Goal: Task Accomplishment & Management: Manage account settings

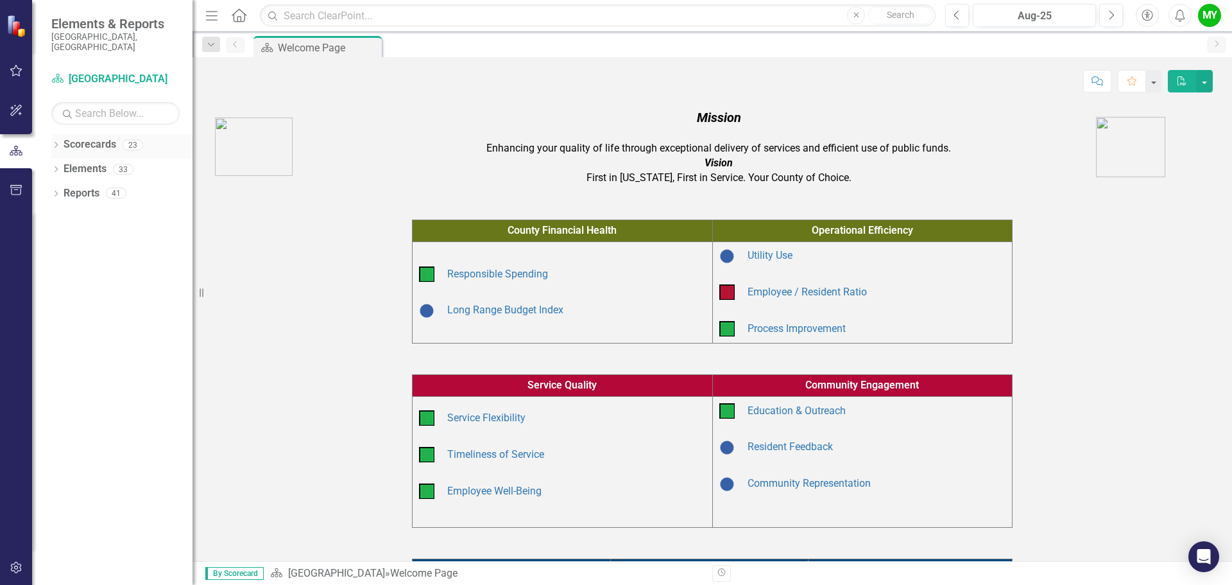
click at [80, 141] on link "Scorecards" at bounding box center [90, 144] width 53 height 15
click at [61, 137] on div "Dropdown Scorecards 23" at bounding box center [121, 146] width 141 height 24
click at [62, 134] on div "Dropdown Scorecards 23" at bounding box center [121, 146] width 141 height 24
click at [58, 142] on icon "Dropdown" at bounding box center [55, 145] width 9 height 7
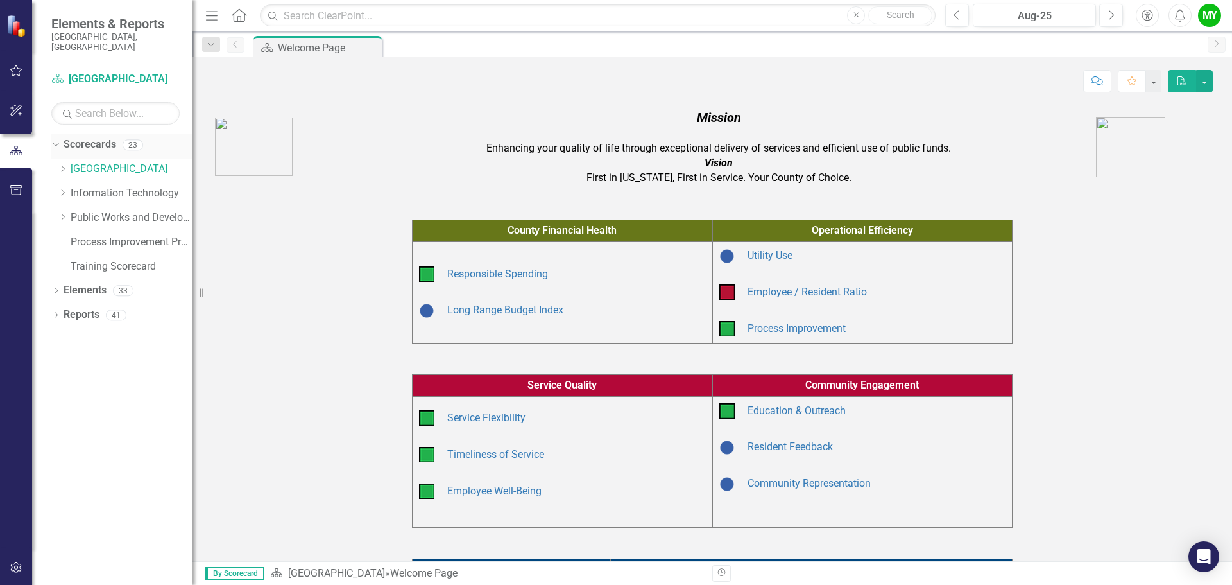
click at [74, 137] on link "Scorecards" at bounding box center [90, 144] width 53 height 15
click at [100, 186] on link "Information Technology" at bounding box center [132, 193] width 122 height 15
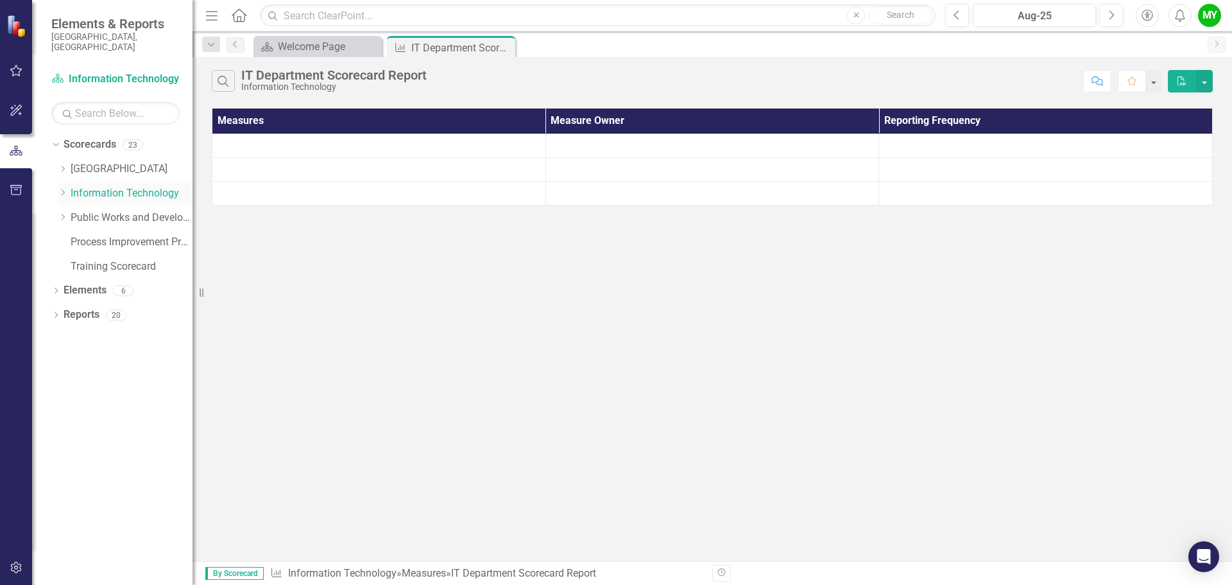
click at [65, 189] on icon "Dropdown" at bounding box center [63, 193] width 10 height 8
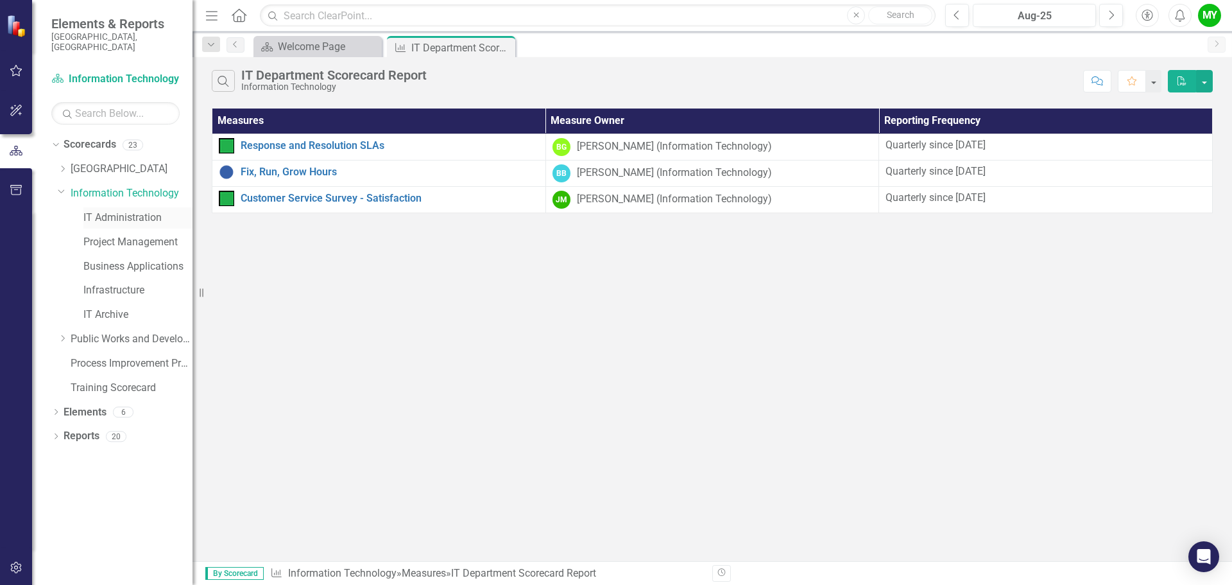
click at [110, 210] on link "IT Administration" at bounding box center [137, 217] width 109 height 15
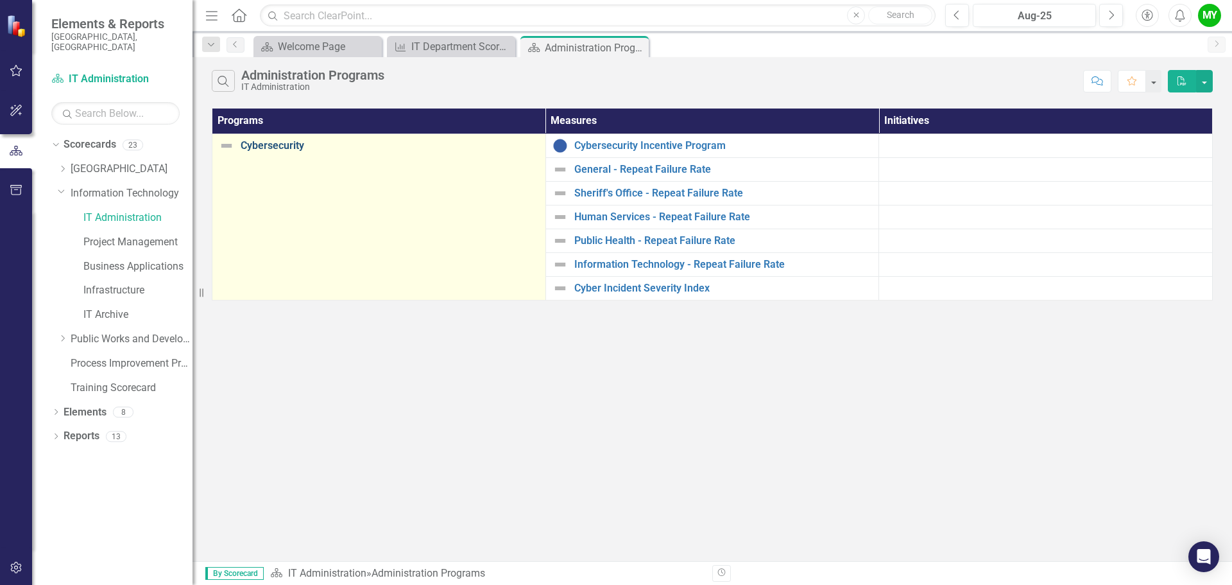
click at [277, 147] on link "Cybersecurity" at bounding box center [390, 146] width 298 height 12
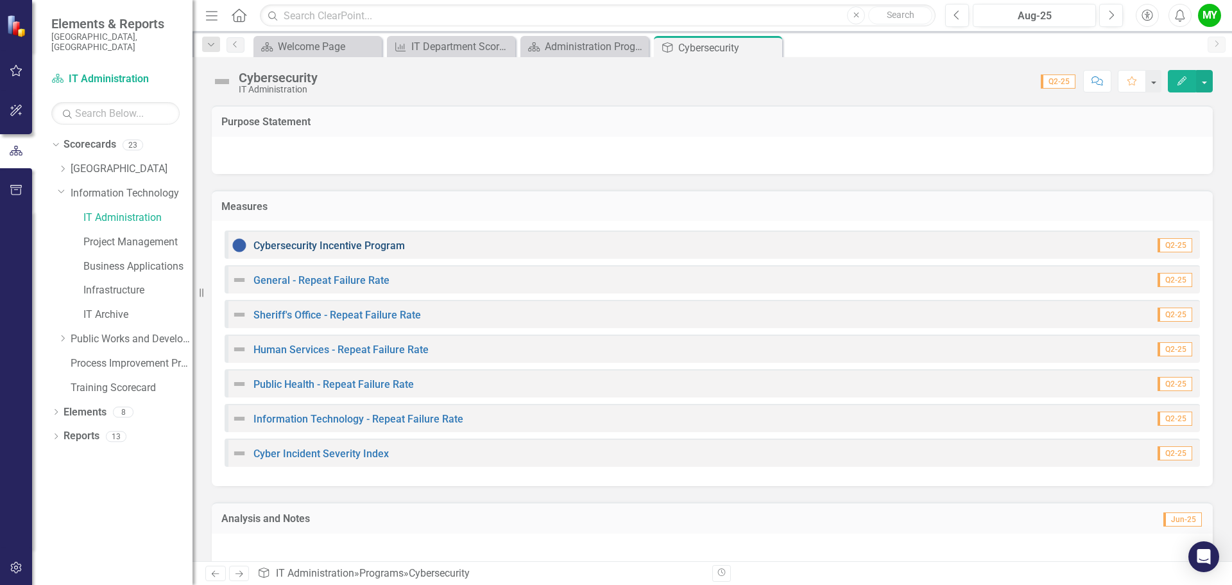
click at [359, 246] on link "Cybersecurity Incentive Program" at bounding box center [328, 245] width 151 height 12
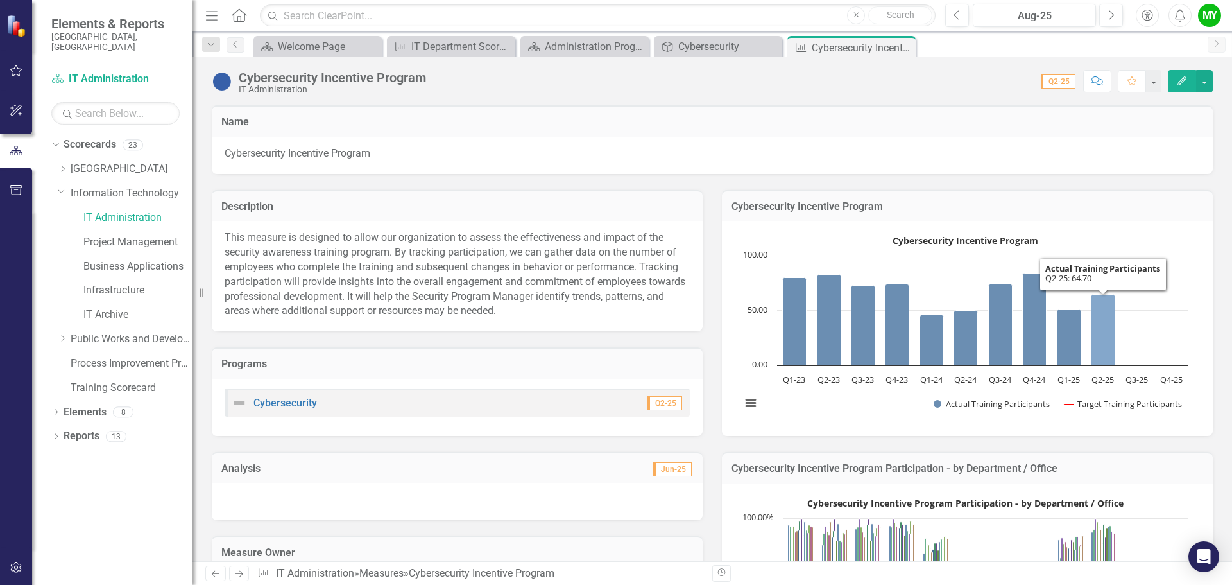
click at [1097, 341] on icon "Q2-25, 64.7. Actual Training Participants." at bounding box center [1103, 330] width 24 height 71
click at [1208, 81] on button "button" at bounding box center [1204, 81] width 17 height 22
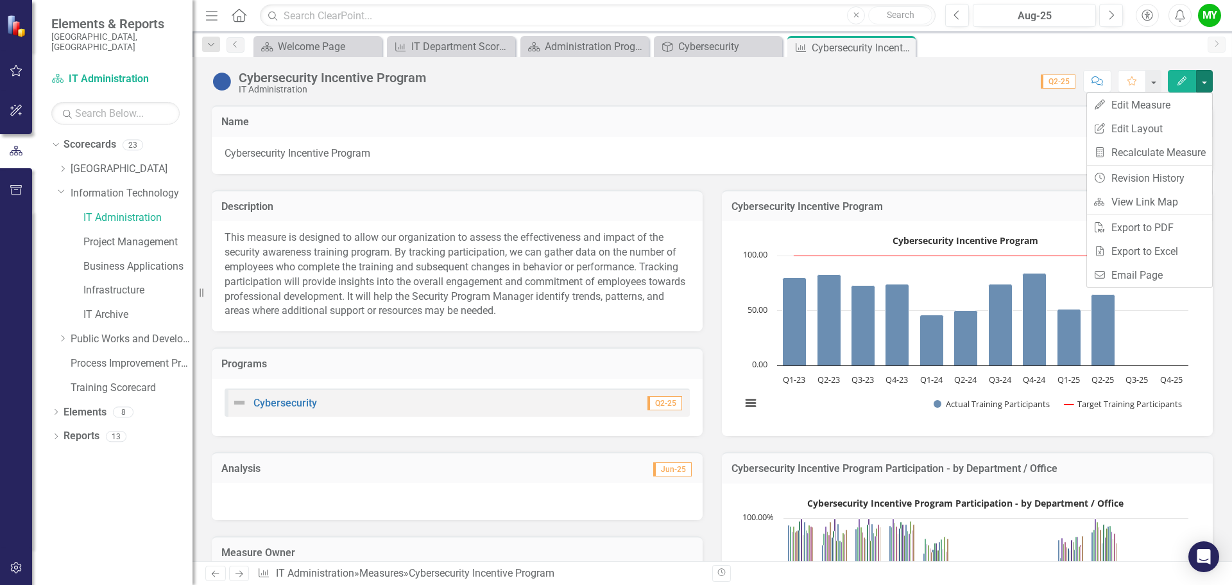
click at [1040, 117] on h3 "Name" at bounding box center [712, 122] width 982 height 12
click at [1176, 81] on button "Edit" at bounding box center [1182, 81] width 28 height 22
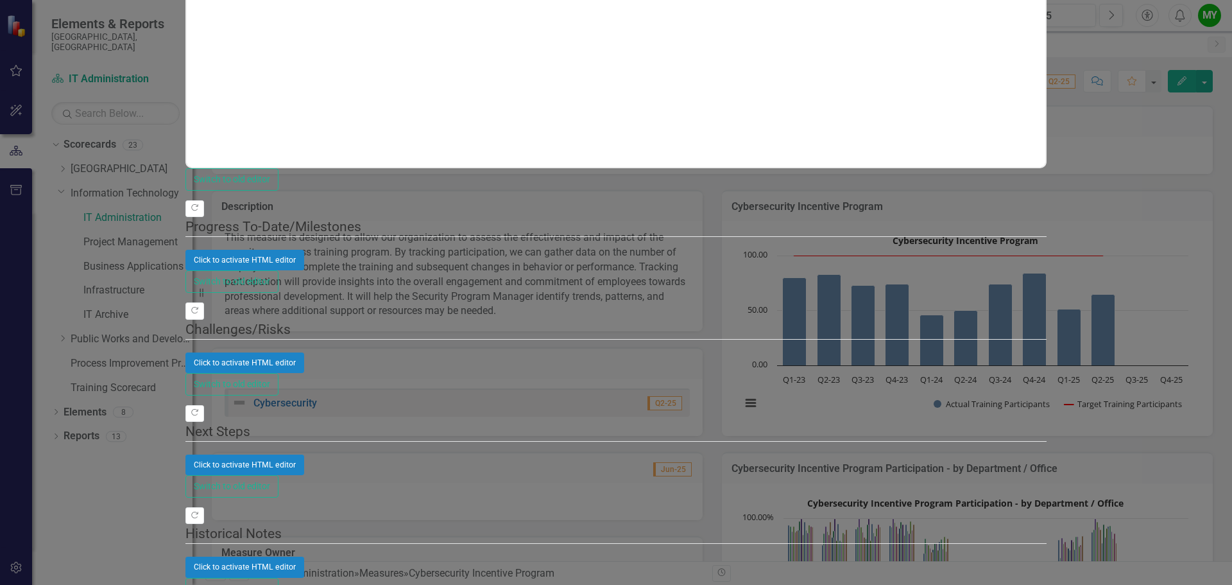
scroll to position [0, 0]
drag, startPoint x: 574, startPoint y: 58, endPoint x: 618, endPoint y: 62, distance: 44.4
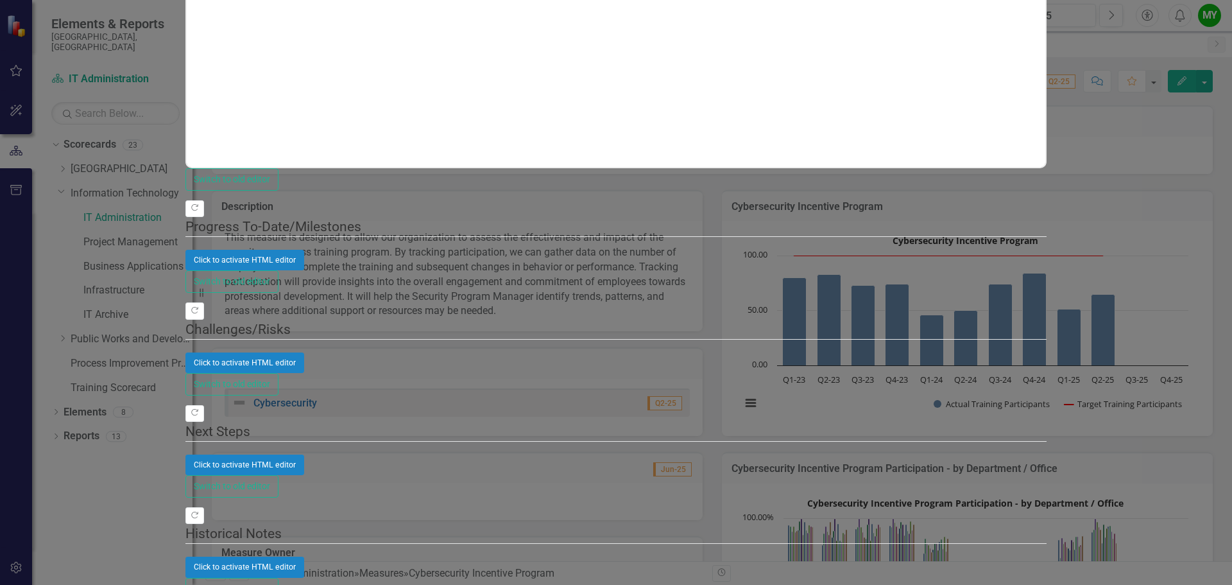
drag, startPoint x: 559, startPoint y: 50, endPoint x: 1285, endPoint y: 78, distance: 726.9
click at [1231, 78] on html "Accessibility Screen-Reader Guide, Feedback, and Issue Reporting | New window E…" at bounding box center [616, 292] width 1232 height 585
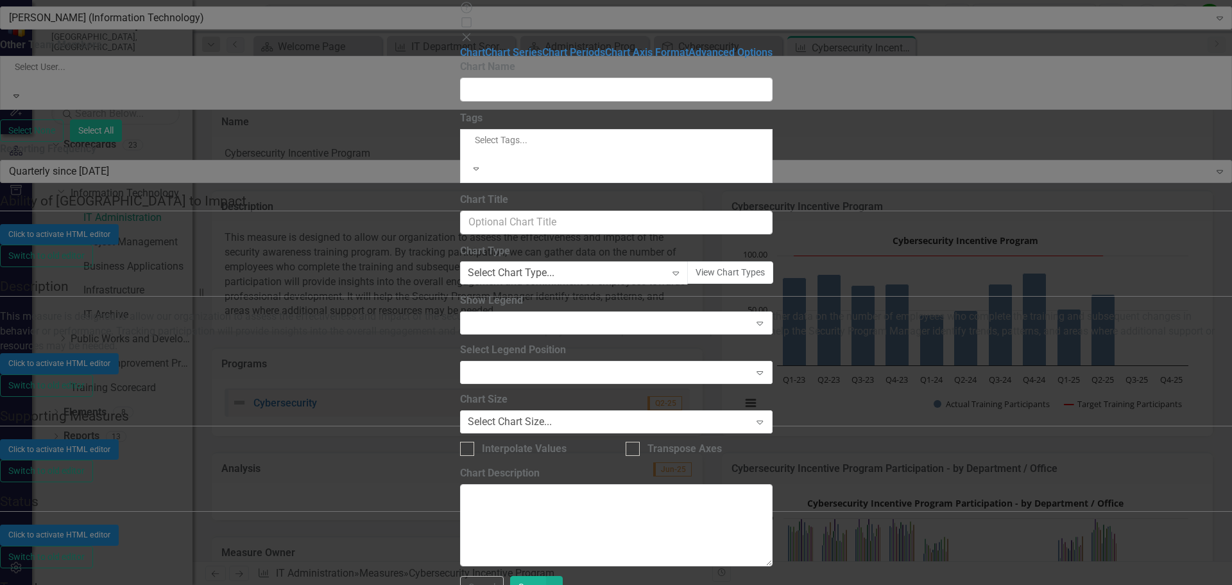
type input "Cybersecurity Incentive Program"
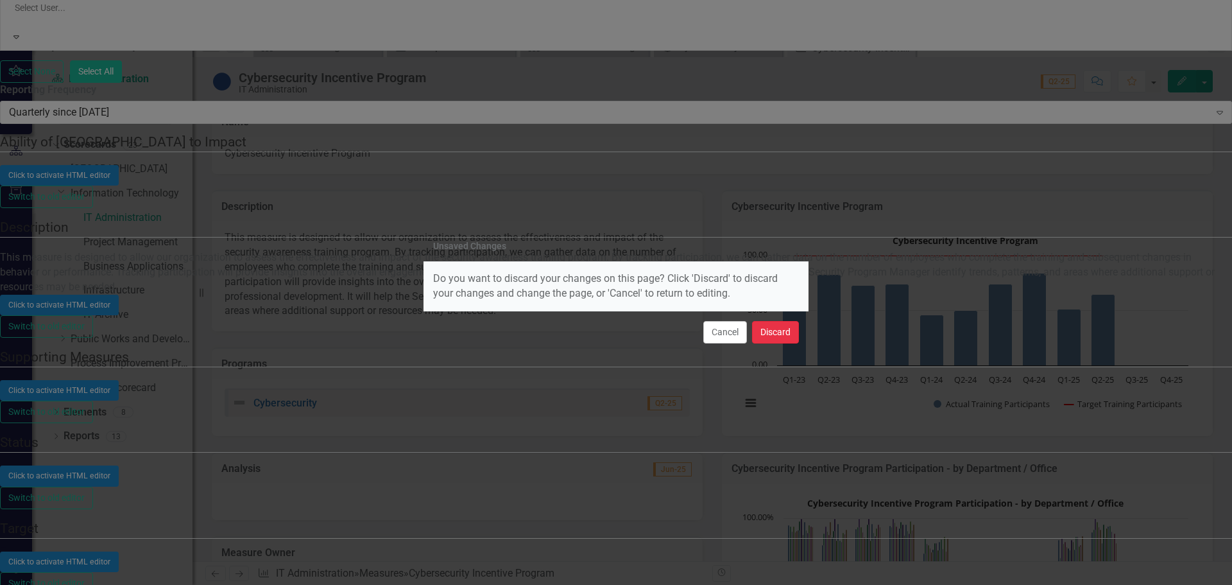
click at [769, 332] on button "Discard" at bounding box center [775, 332] width 47 height 22
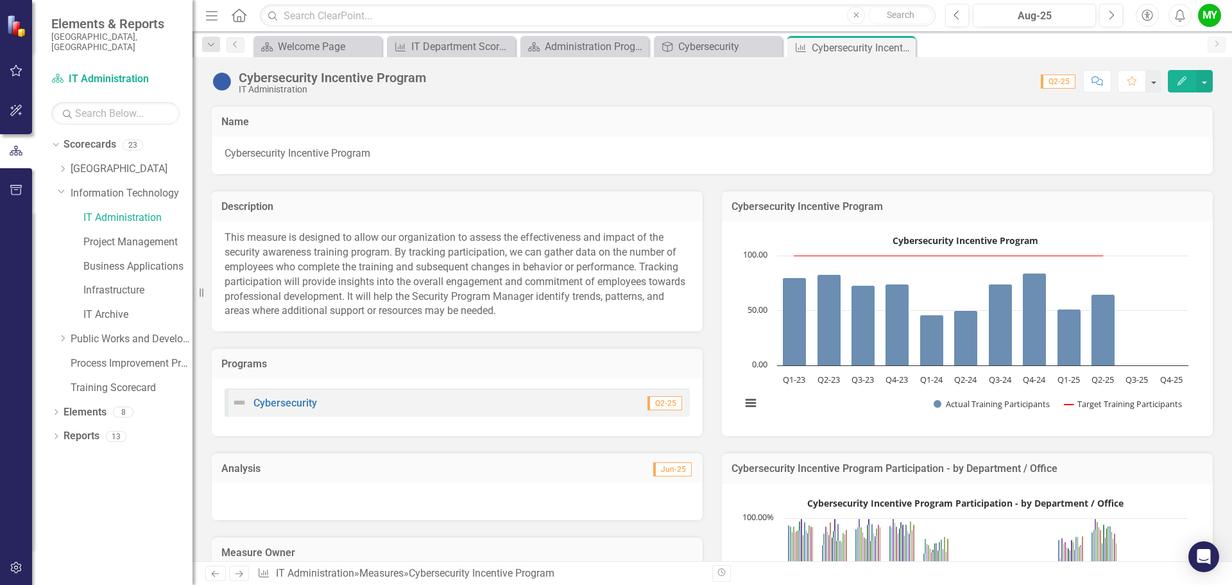
click at [758, 148] on span "Cybersecurity Incentive Program" at bounding box center [712, 153] width 975 height 15
click at [273, 402] on link "Cybersecurity" at bounding box center [285, 403] width 64 height 12
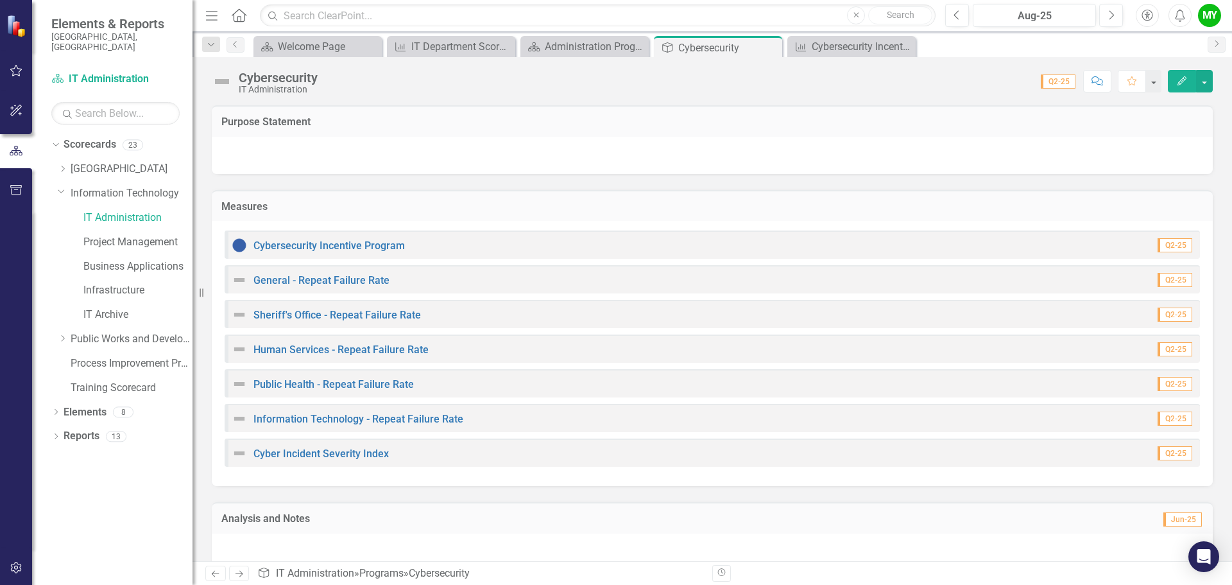
click at [317, 237] on div "Cybersecurity Incentive Program" at bounding box center [318, 244] width 173 height 15
click at [318, 243] on link "Cybersecurity Incentive Program" at bounding box center [328, 245] width 151 height 12
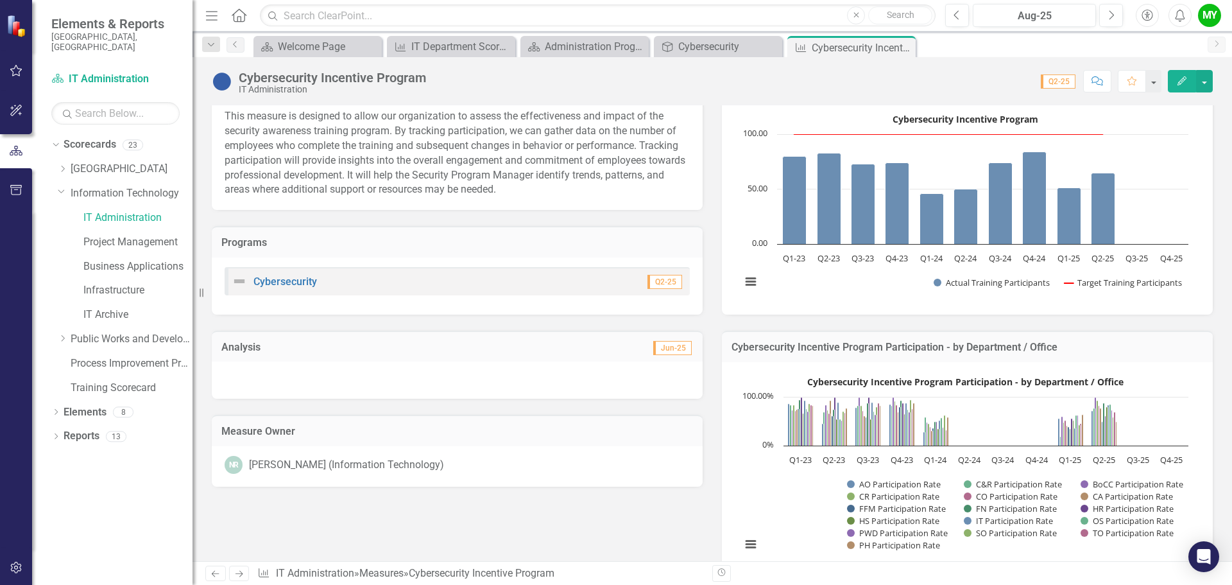
scroll to position [33, 0]
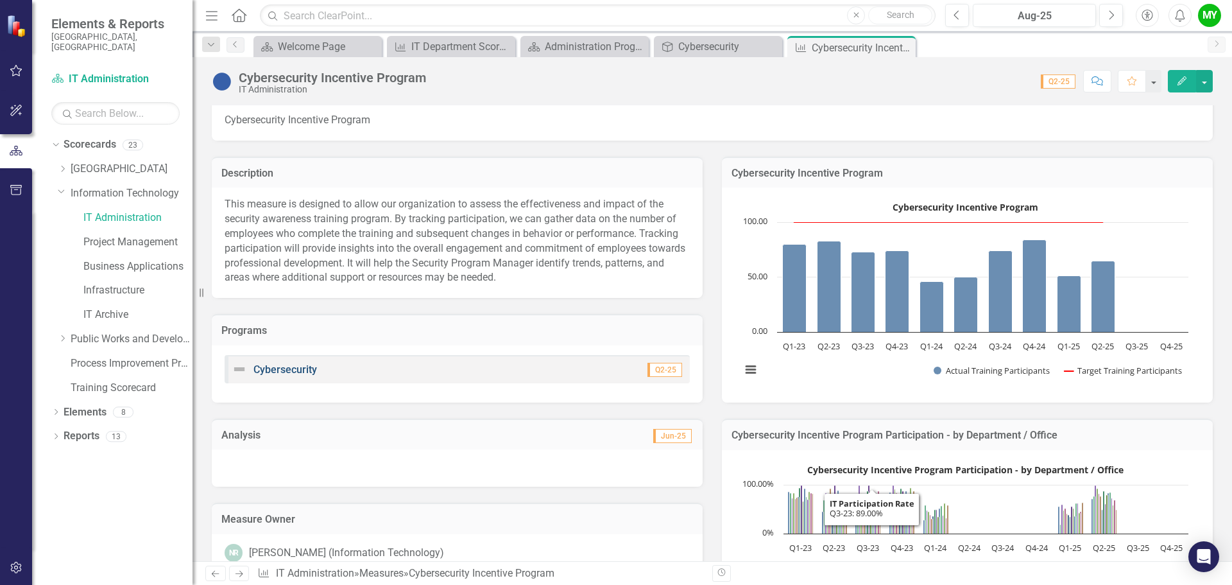
click at [292, 370] on link "Cybersecurity" at bounding box center [285, 369] width 64 height 12
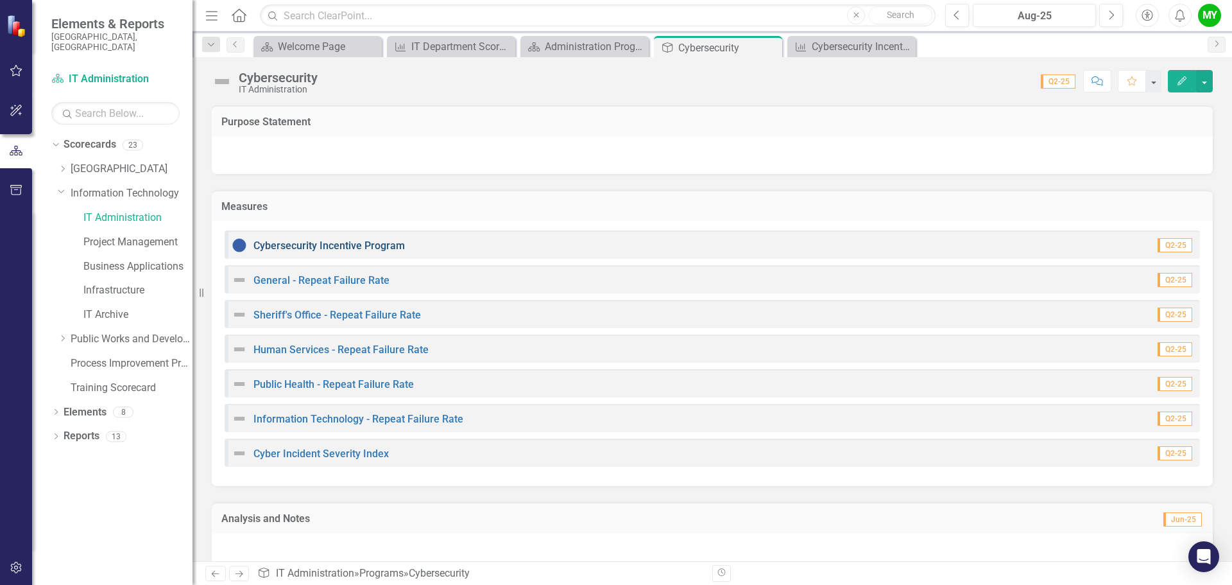
click at [332, 241] on link "Cybersecurity Incentive Program" at bounding box center [328, 245] width 151 height 12
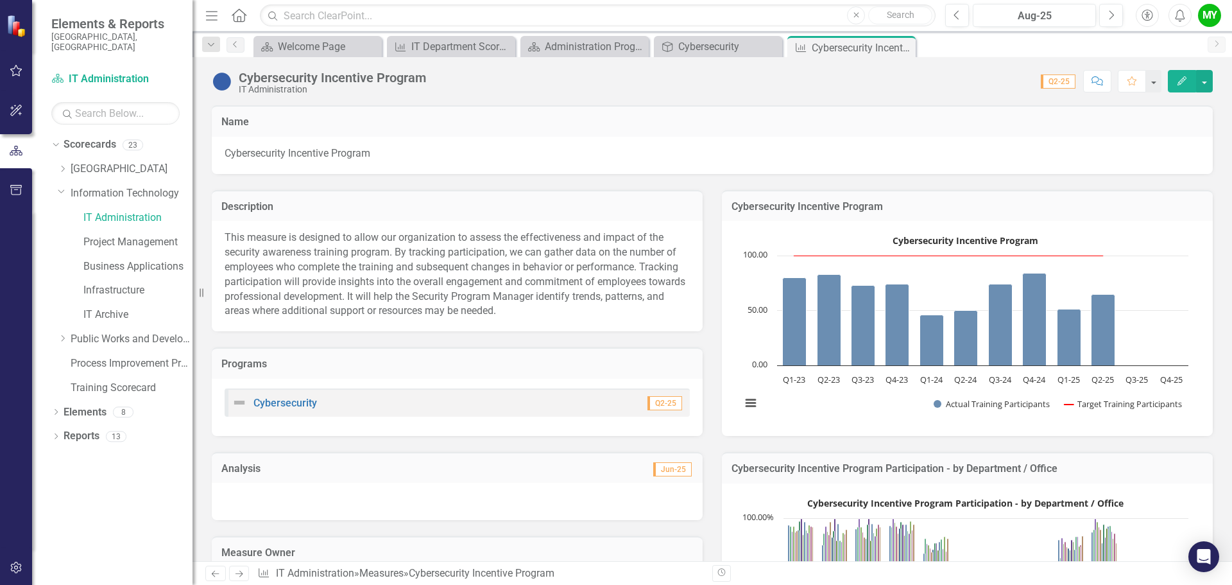
click at [1181, 77] on icon "Edit" at bounding box center [1182, 80] width 12 height 9
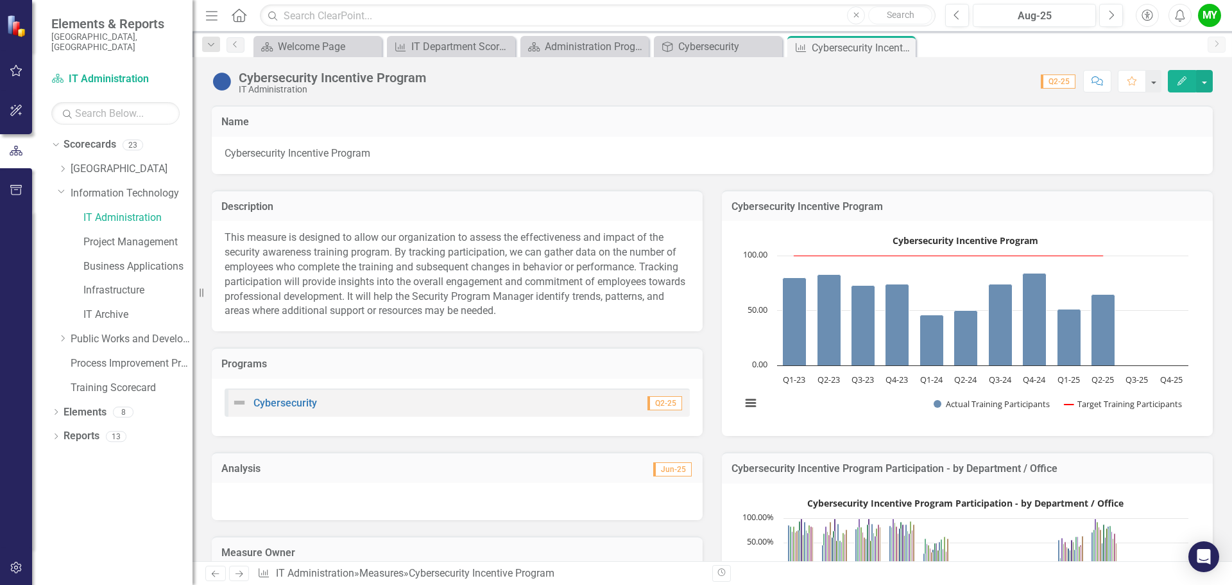
click at [602, 153] on span "Cybersecurity Incentive Program" at bounding box center [712, 153] width 975 height 15
